Goal: Navigation & Orientation: Find specific page/section

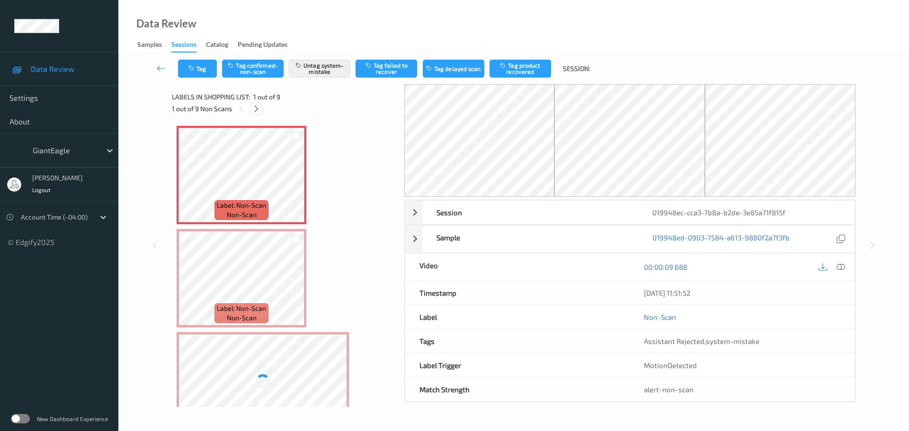
click at [260, 107] on icon at bounding box center [256, 109] width 8 height 9
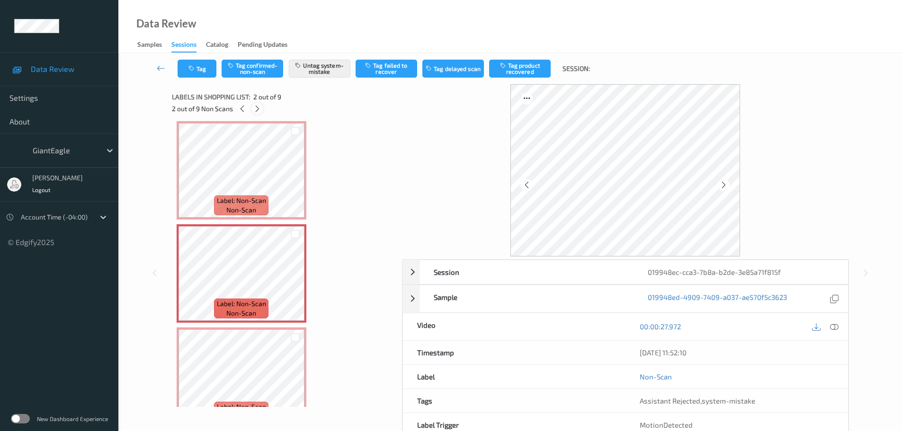
click at [260, 107] on icon at bounding box center [257, 109] width 8 height 9
click at [260, 107] on icon at bounding box center [258, 109] width 8 height 9
click at [260, 107] on icon at bounding box center [257, 109] width 8 height 9
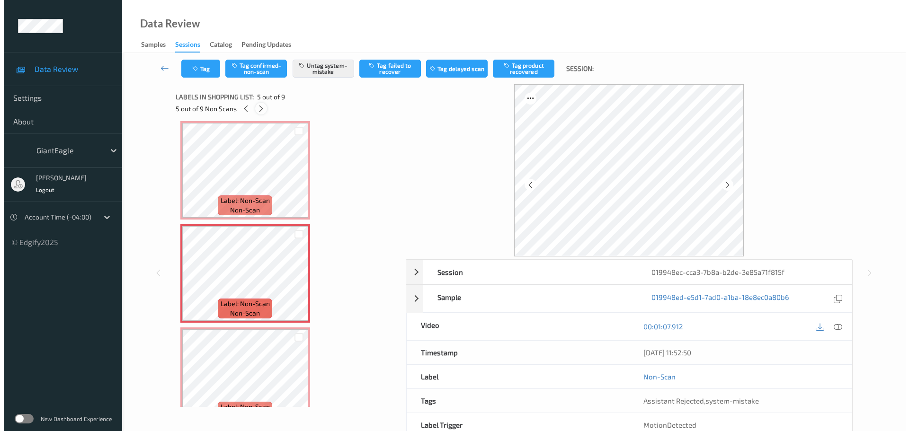
scroll to position [418, 0]
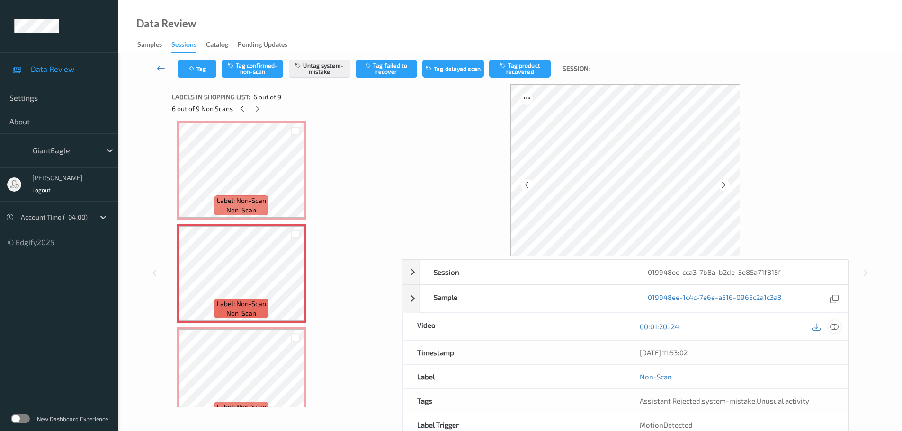
click at [836, 325] on icon at bounding box center [834, 326] width 9 height 9
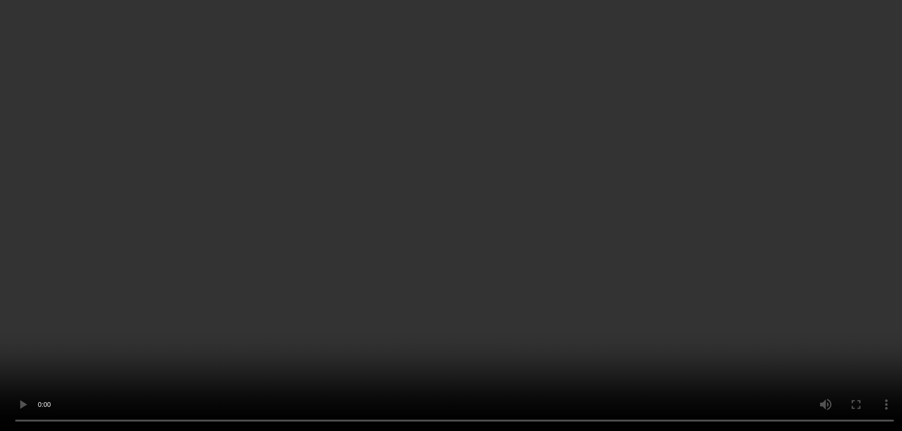
scroll to position [411, 0]
